Goal: Task Accomplishment & Management: Use online tool/utility

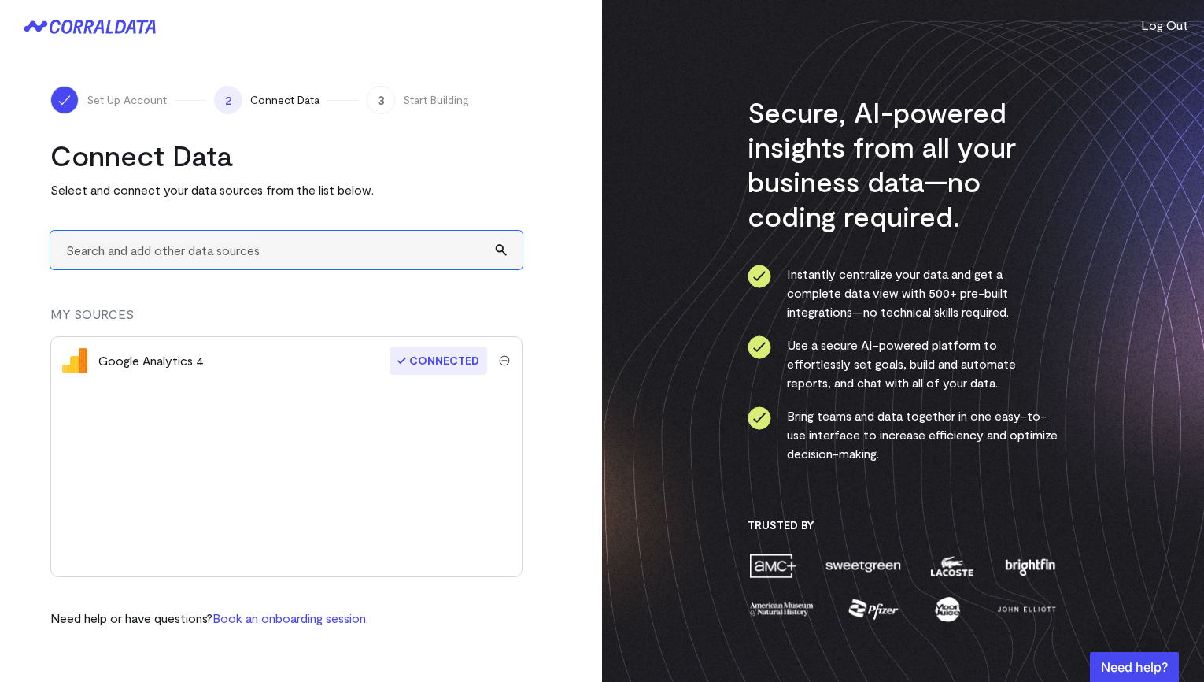
click at [328, 250] on input "text" at bounding box center [286, 250] width 472 height 39
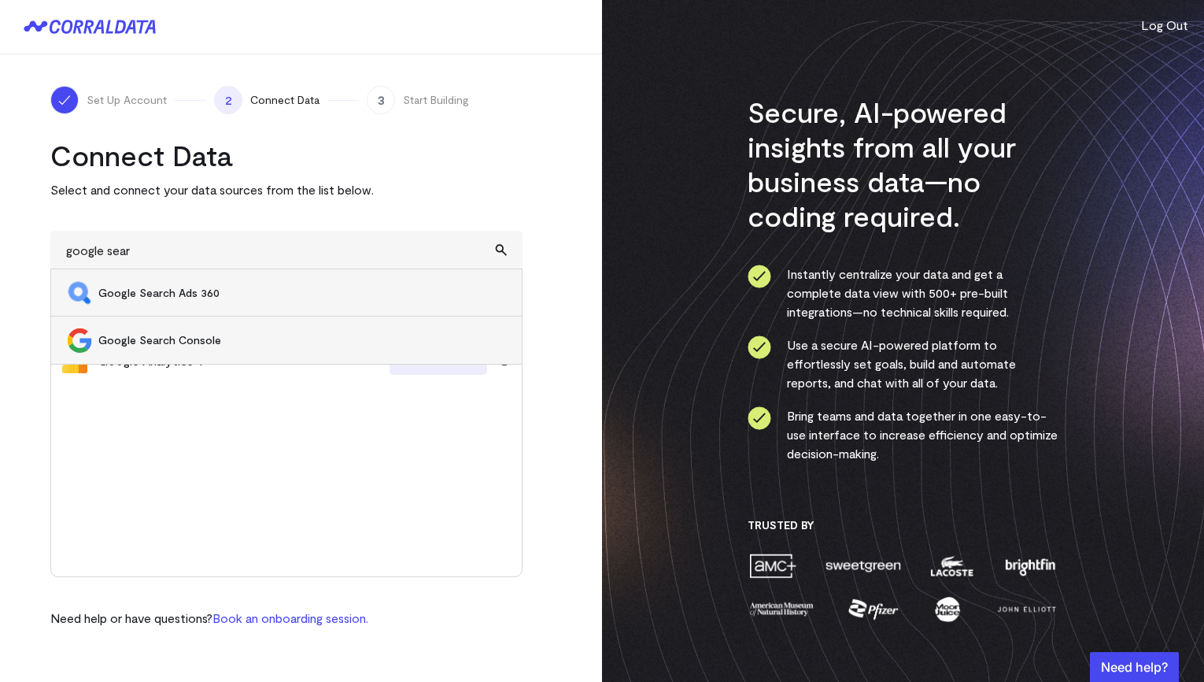
click at [174, 342] on span "Google Search Console" at bounding box center [302, 340] width 408 height 16
type input "Google Search Console"
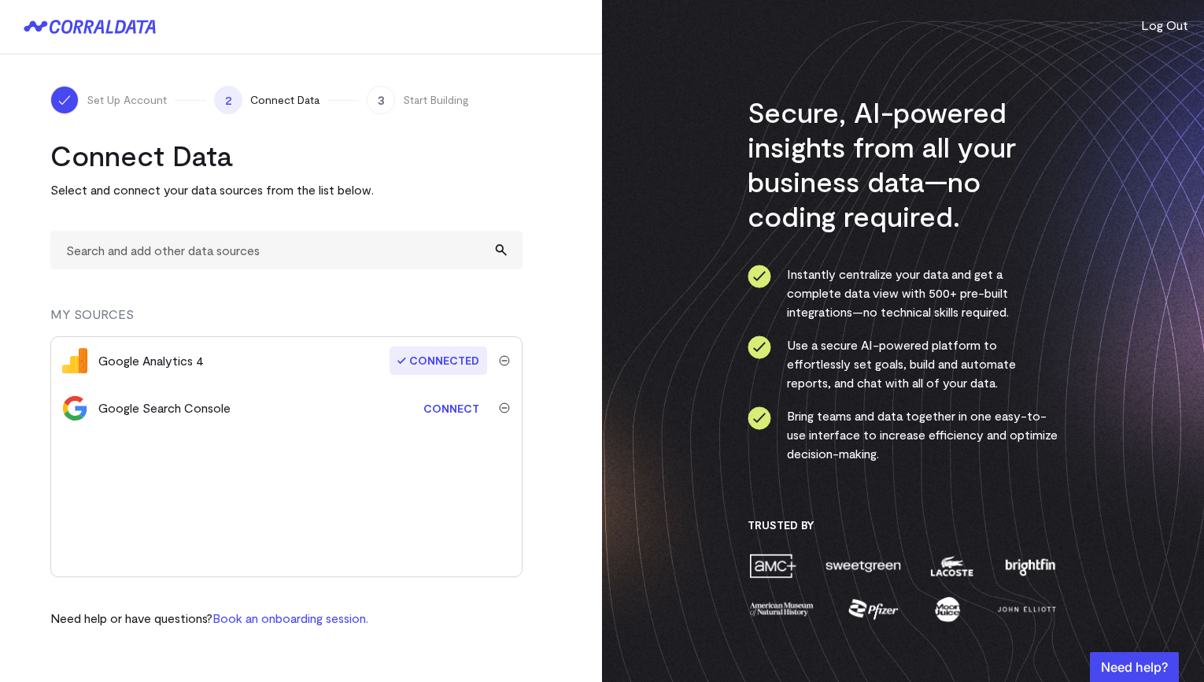
click at [453, 406] on link "Connect" at bounding box center [452, 408] width 72 height 29
